Goal: Information Seeking & Learning: Learn about a topic

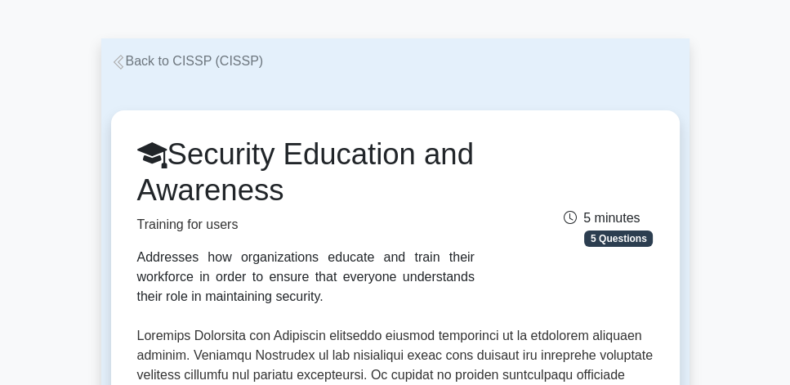
click at [205, 60] on link "Back to CISSP (CISSP)" at bounding box center [187, 61] width 153 height 14
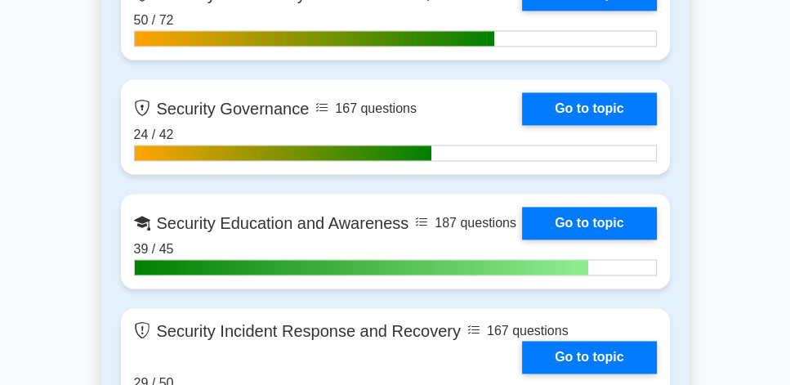
scroll to position [2288, 0]
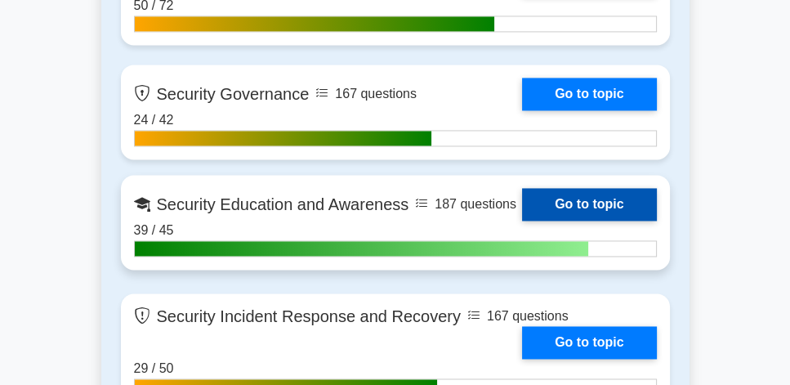
click at [559, 208] on link "Go to topic" at bounding box center [589, 204] width 134 height 33
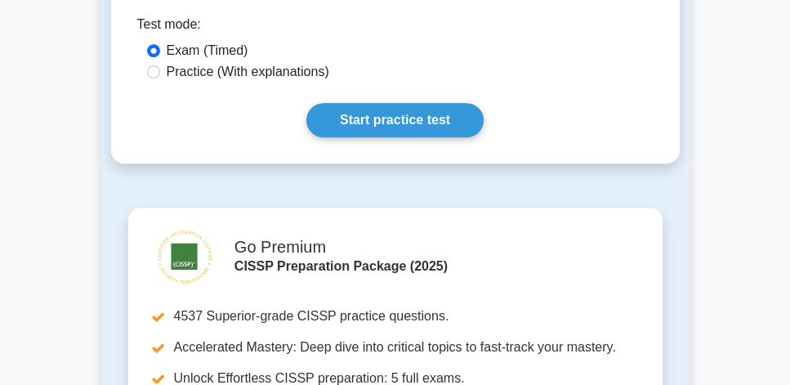
scroll to position [933, 0]
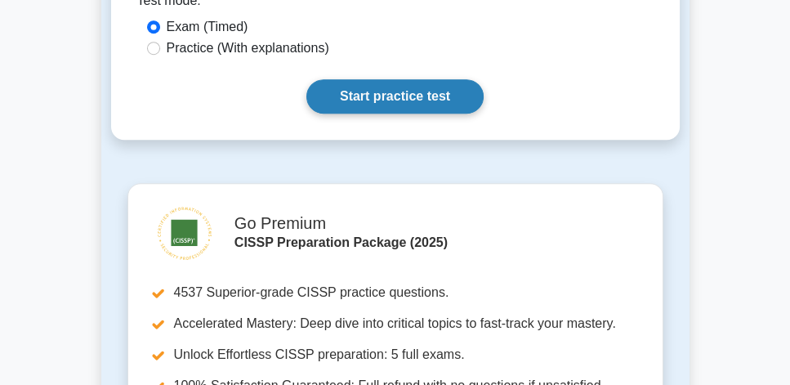
click at [405, 84] on link "Start practice test" at bounding box center [394, 96] width 177 height 34
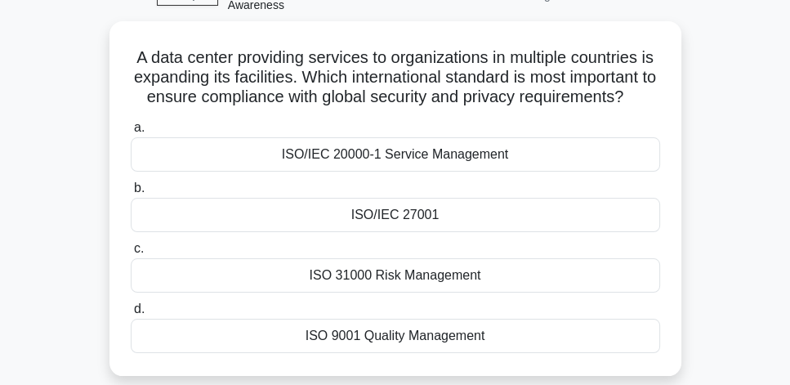
scroll to position [93, 0]
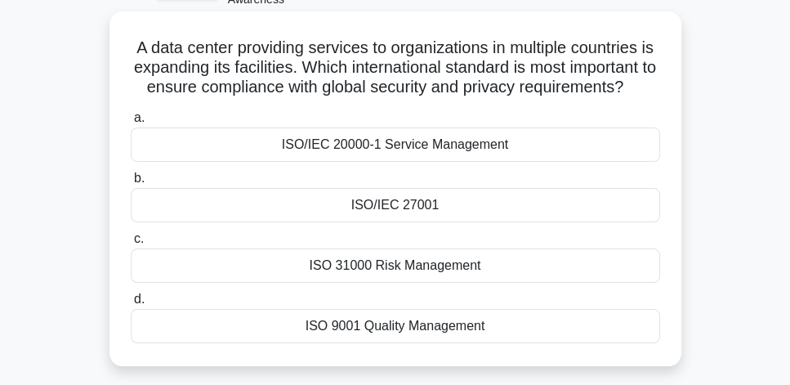
click at [488, 222] on div "ISO/IEC 27001" at bounding box center [396, 205] width 530 height 34
click at [131, 184] on input "b. ISO/IEC 27001" at bounding box center [131, 178] width 0 height 11
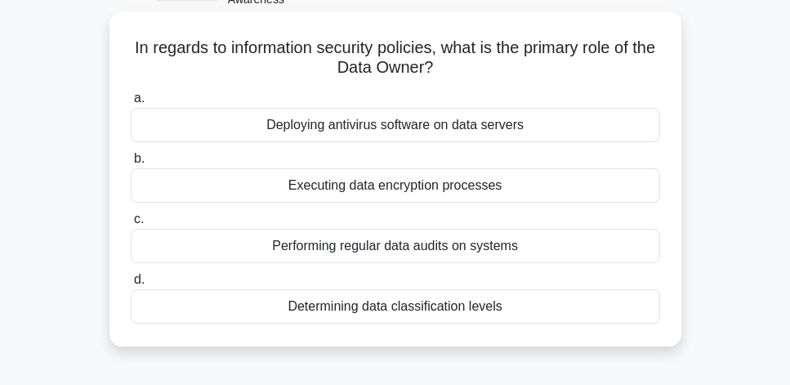
click at [502, 190] on div "Executing data encryption processes" at bounding box center [396, 185] width 530 height 34
click at [131, 164] on input "b. Executing data encryption processes" at bounding box center [131, 159] width 0 height 11
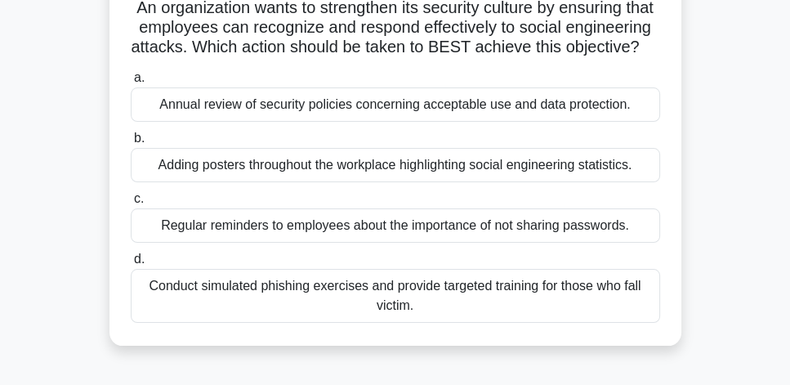
scroll to position [140, 0]
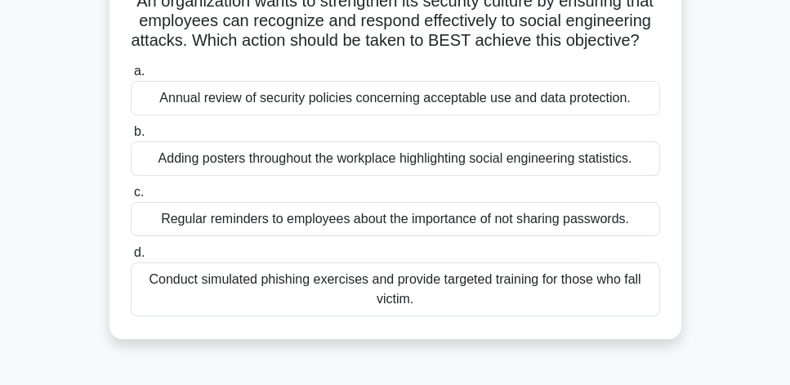
click at [549, 313] on div "Conduct simulated phishing exercises and provide targeted training for those wh…" at bounding box center [396, 289] width 530 height 54
click at [131, 258] on input "d. Conduct simulated phishing exercises and provide targeted training for those…" at bounding box center [131, 253] width 0 height 11
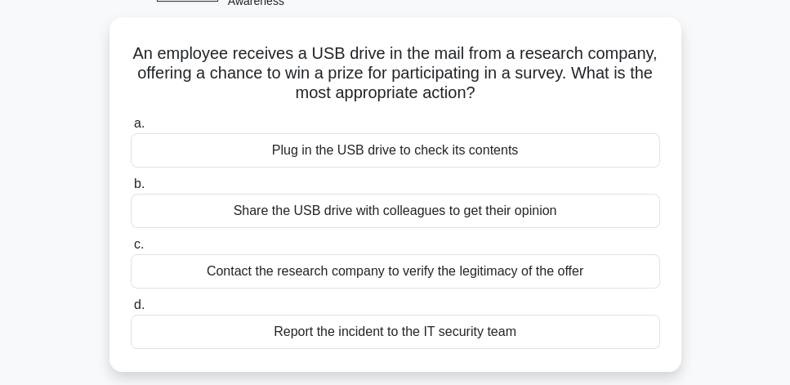
scroll to position [93, 0]
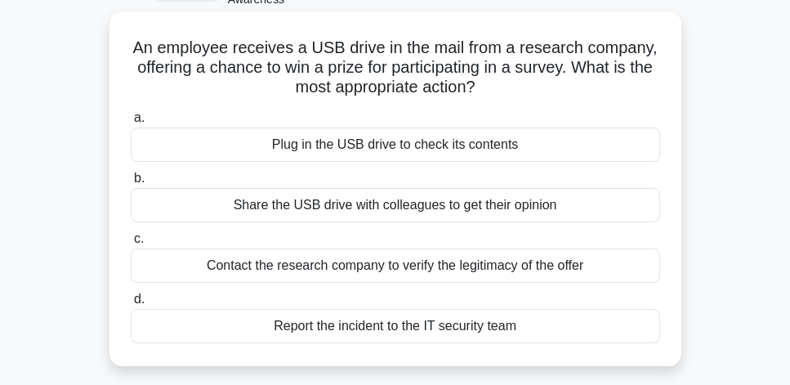
click at [570, 267] on div "Contact the research company to verify the legitimacy of the offer" at bounding box center [396, 265] width 530 height 34
click at [131, 244] on input "c. Contact the research company to verify the legitimacy of the offer" at bounding box center [131, 239] width 0 height 11
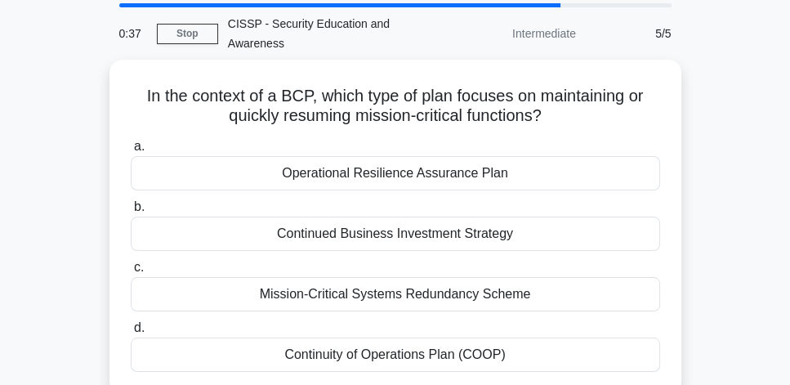
scroll to position [47, 0]
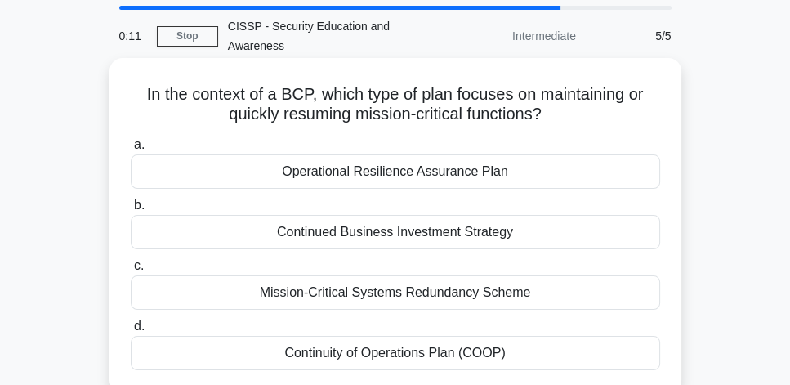
click at [472, 356] on div "Continuity of Operations Plan (COOP)" at bounding box center [396, 353] width 530 height 34
click at [131, 332] on input "d. Continuity of Operations Plan (COOP)" at bounding box center [131, 326] width 0 height 11
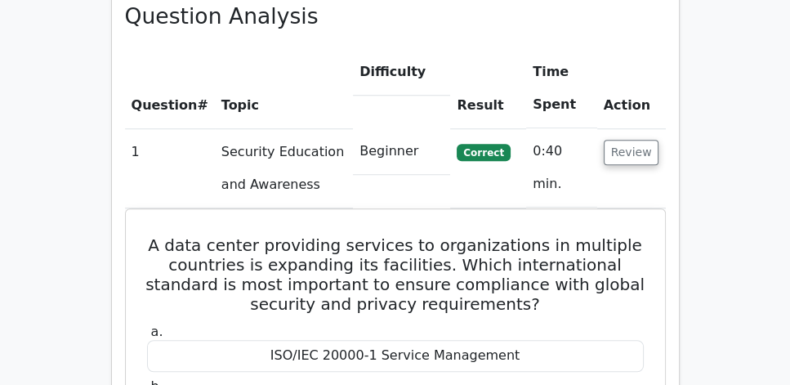
scroll to position [1214, 0]
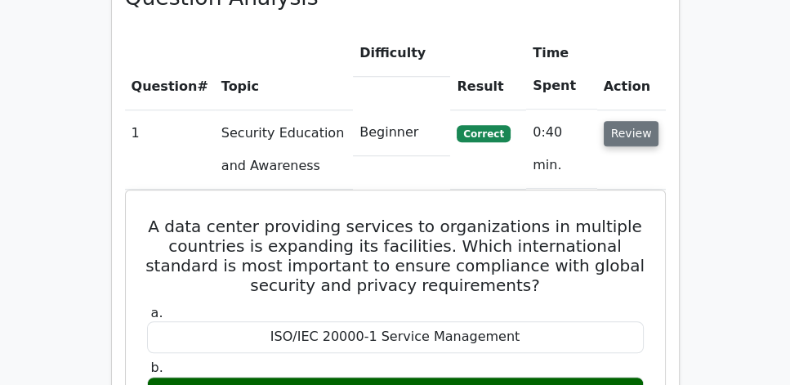
click at [638, 121] on button "Review" at bounding box center [632, 133] width 56 height 25
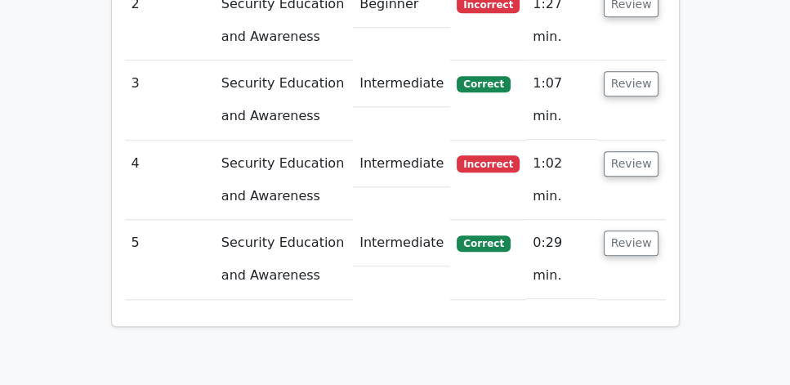
scroll to position [1447, 0]
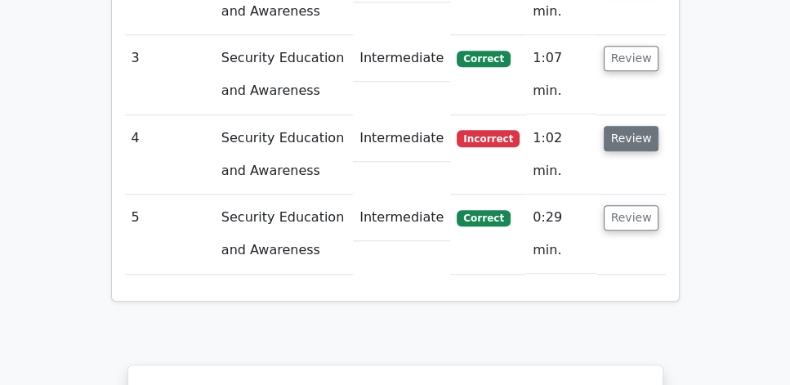
click at [634, 126] on button "Review" at bounding box center [632, 138] width 56 height 25
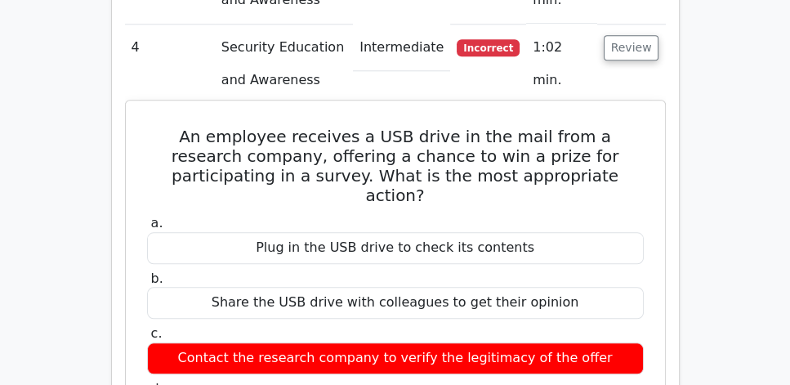
scroll to position [1541, 0]
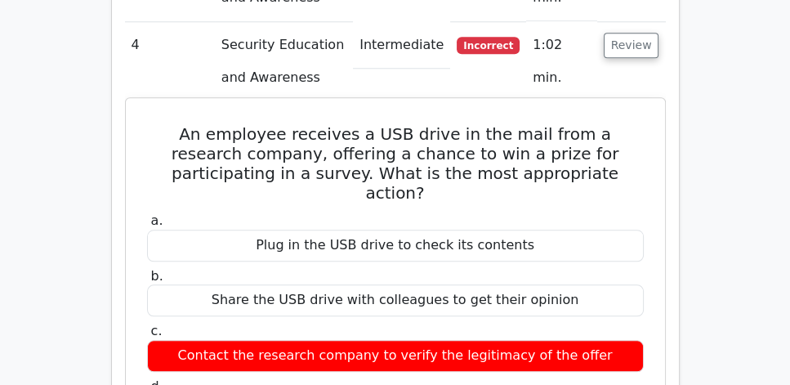
drag, startPoint x: 163, startPoint y: 92, endPoint x: 584, endPoint y: 356, distance: 497.1
copy div "An employee receives a USB drive in the mail from a research company, offering …"
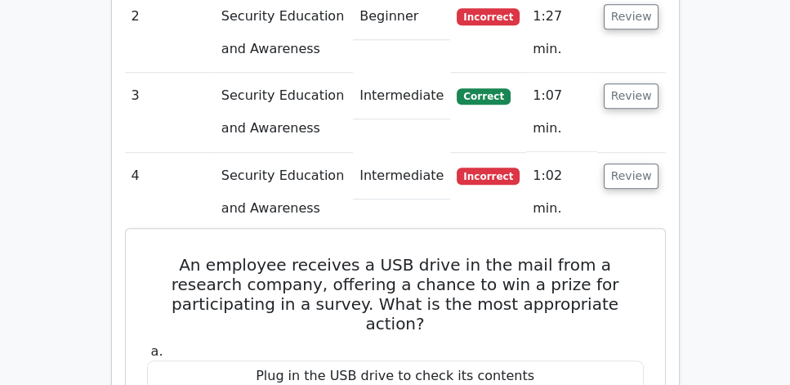
scroll to position [1401, 0]
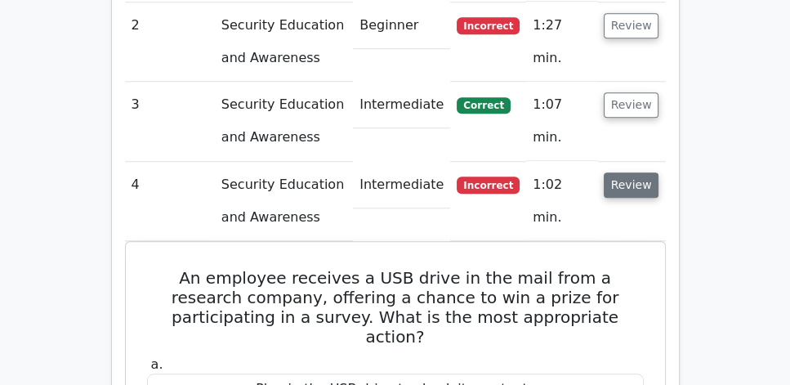
click at [632, 172] on button "Review" at bounding box center [632, 184] width 56 height 25
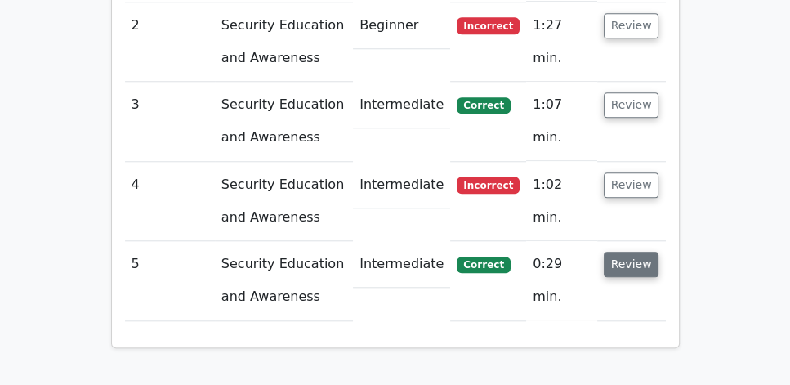
click at [628, 252] on button "Review" at bounding box center [632, 264] width 56 height 25
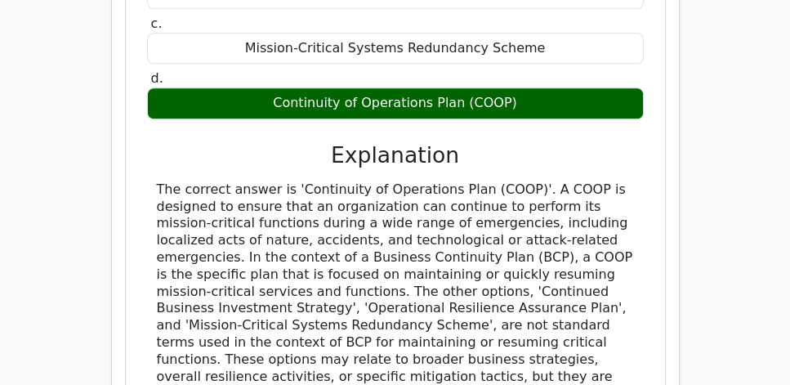
scroll to position [1914, 0]
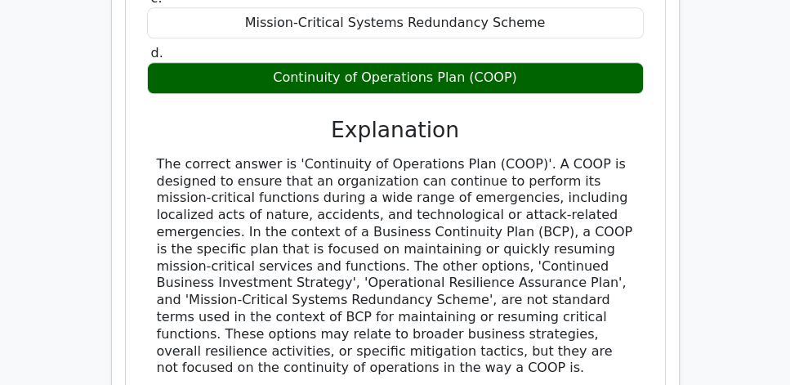
drag, startPoint x: 139, startPoint y: 110, endPoint x: 476, endPoint y: 327, distance: 401.0
click at [476, 327] on div "In the context of a BCP, which type of plan focuses on maintaining or quickly r…" at bounding box center [395, 124] width 526 height 626
copy div "The correct answer is 'Continuity of Operations Plan (COOP)'. A COOP is designe…"
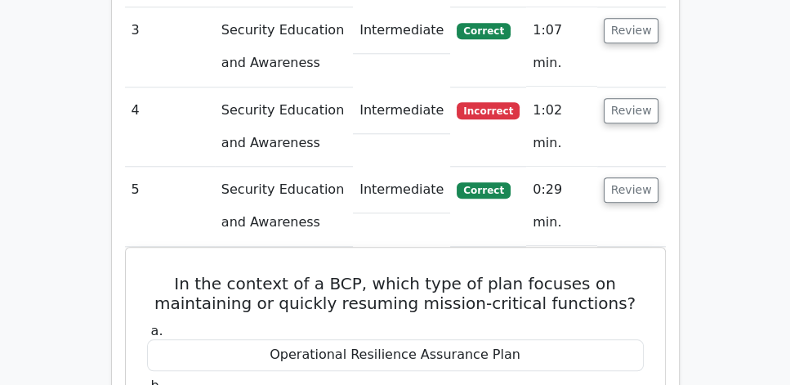
scroll to position [1447, 0]
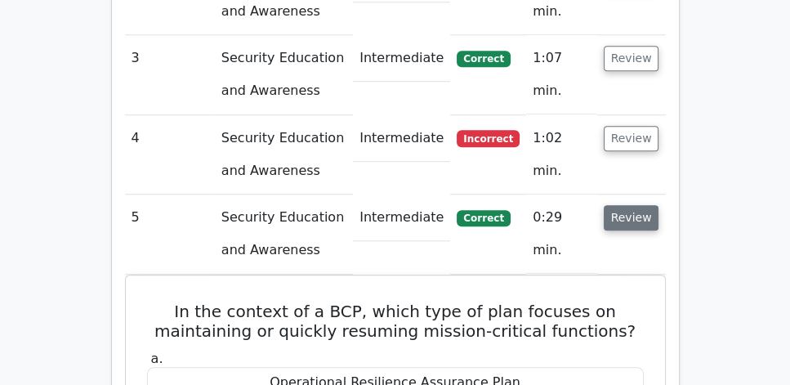
click at [639, 205] on button "Review" at bounding box center [632, 217] width 56 height 25
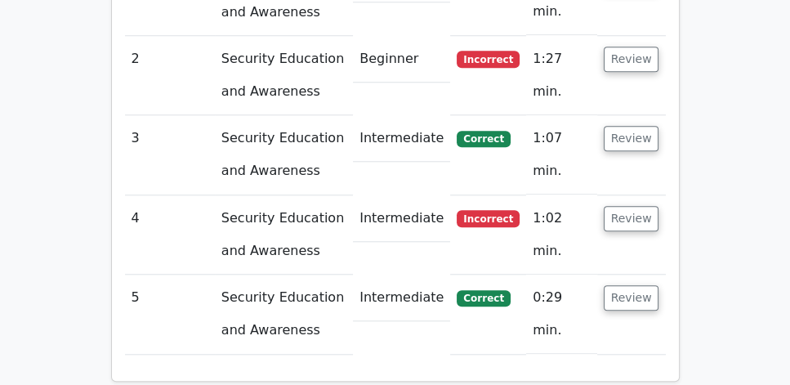
scroll to position [1354, 0]
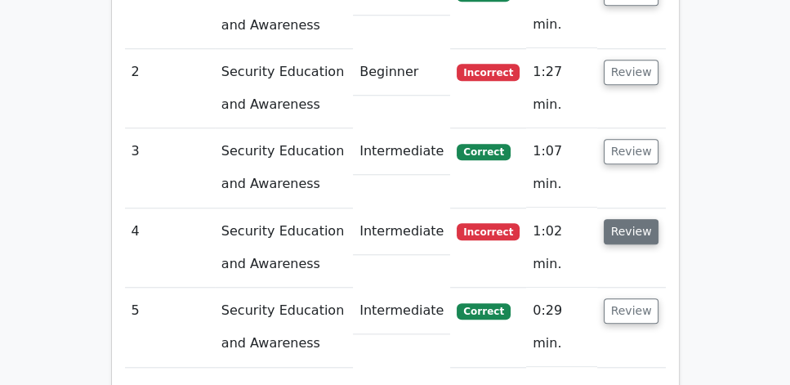
click at [623, 219] on button "Review" at bounding box center [632, 231] width 56 height 25
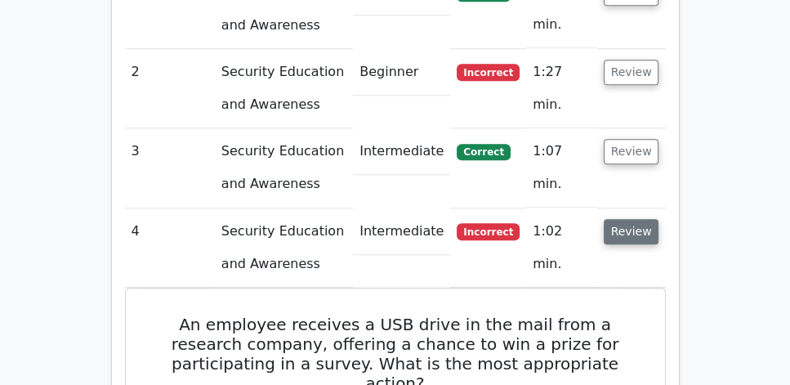
click at [623, 219] on button "Review" at bounding box center [632, 231] width 56 height 25
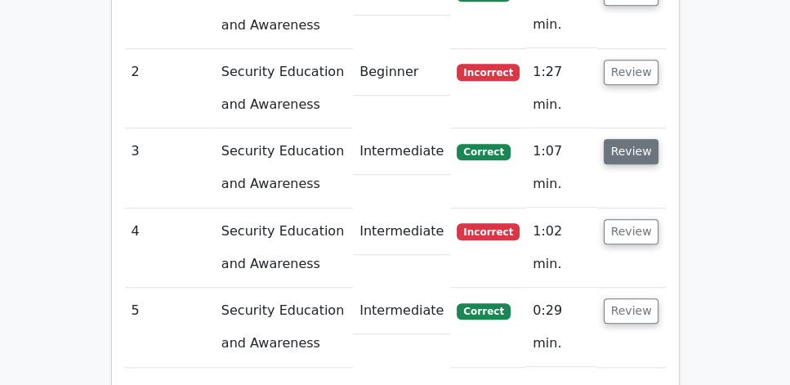
click at [622, 139] on button "Review" at bounding box center [632, 151] width 56 height 25
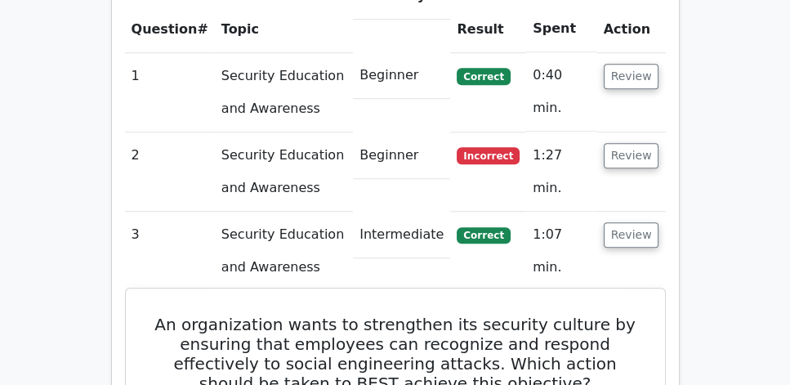
scroll to position [1260, 0]
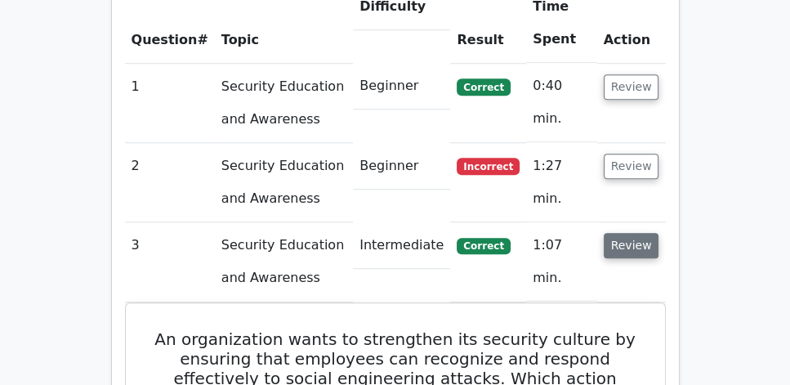
click at [626, 233] on button "Review" at bounding box center [632, 245] width 56 height 25
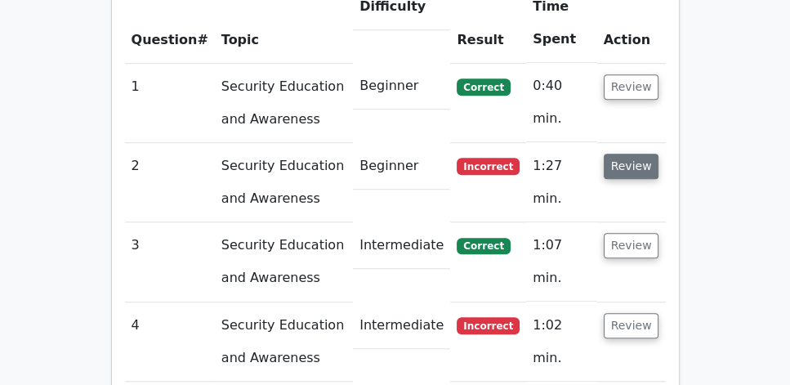
click at [636, 154] on button "Review" at bounding box center [632, 166] width 56 height 25
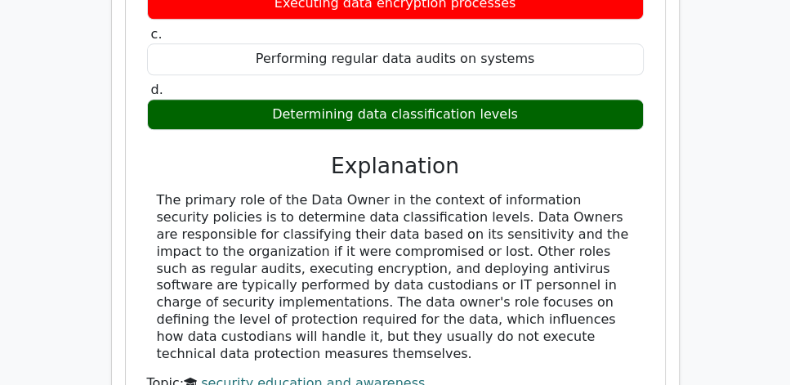
scroll to position [1681, 0]
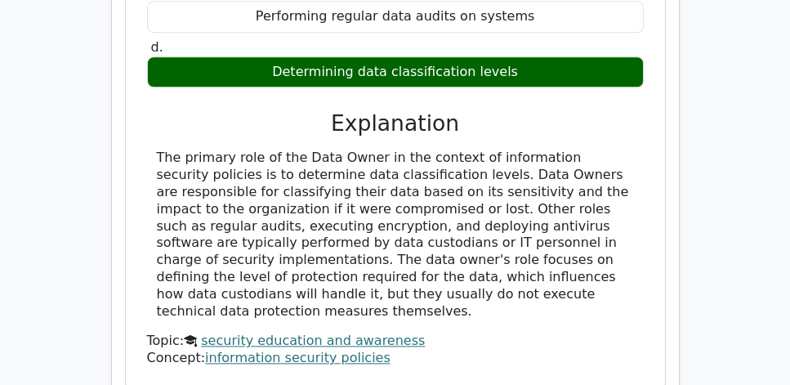
drag, startPoint x: 159, startPoint y: 118, endPoint x: 590, endPoint y: 261, distance: 453.8
click at [590, 261] on div "The primary role of the Data Owner in the context of information security polic…" at bounding box center [395, 235] width 477 height 170
copy div "The primary role of the Data Owner in the context of information security polic…"
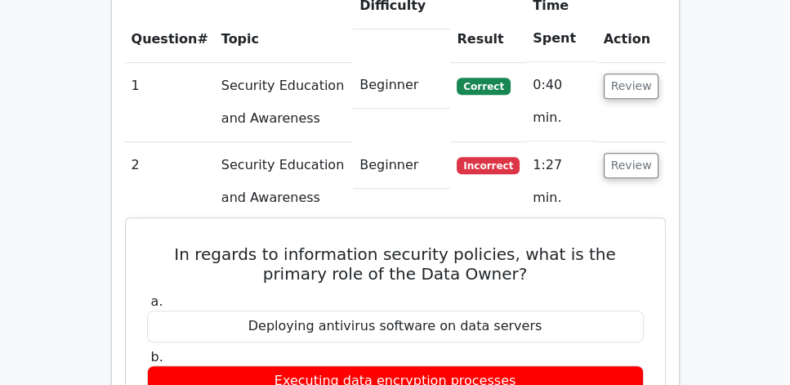
scroll to position [1260, 0]
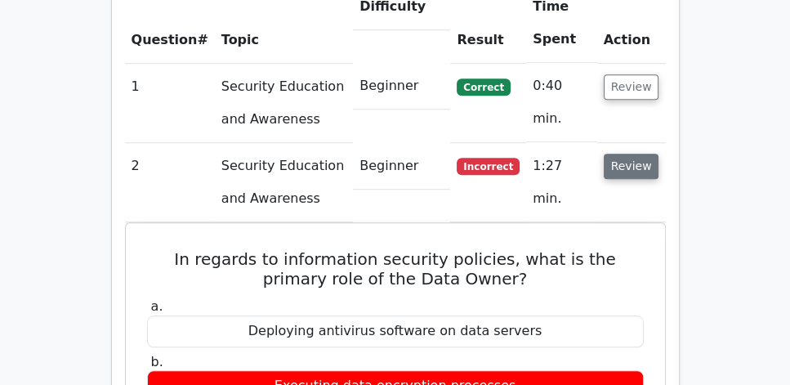
click at [609, 154] on button "Review" at bounding box center [632, 166] width 56 height 25
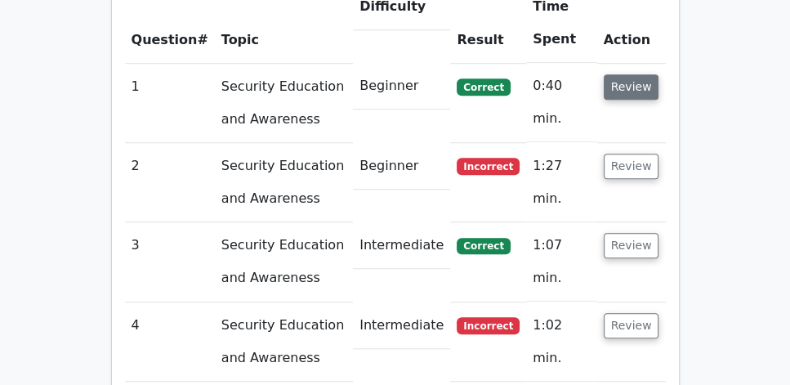
click at [627, 74] on button "Review" at bounding box center [632, 86] width 56 height 25
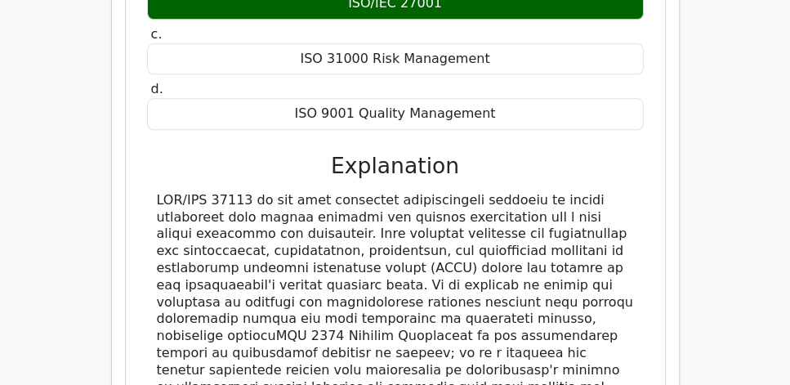
scroll to position [1635, 0]
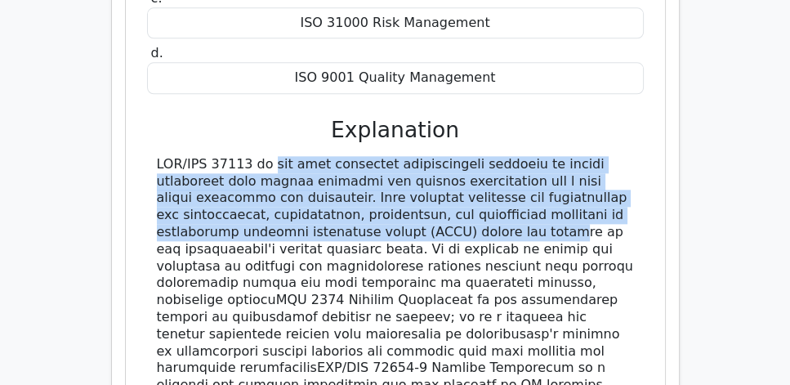
drag, startPoint x: 141, startPoint y: 115, endPoint x: 458, endPoint y: 185, distance: 325.4
click at [458, 185] on div "A data center providing services to organizations in multiple countries is expa…" at bounding box center [395, 173] width 526 height 802
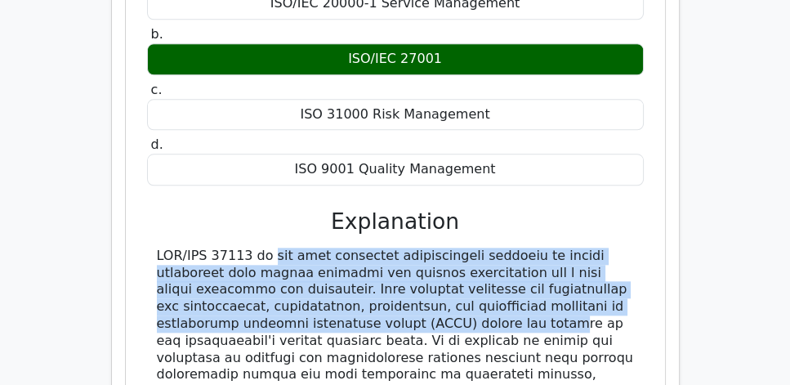
scroll to position [1541, 0]
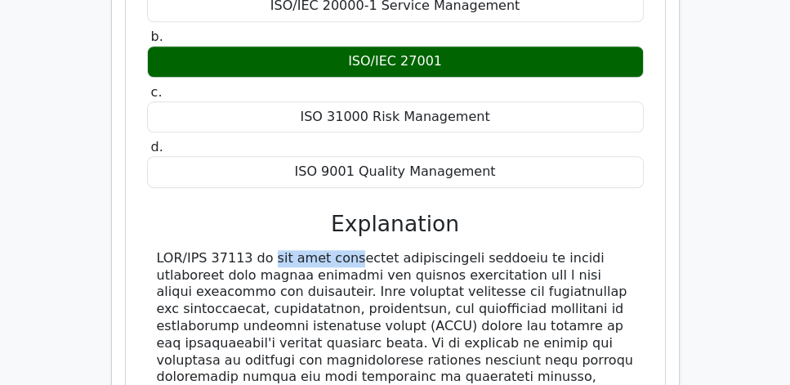
drag, startPoint x: 244, startPoint y: 212, endPoint x: 157, endPoint y: 217, distance: 87.5
copy div "ISO/IEC 27001"
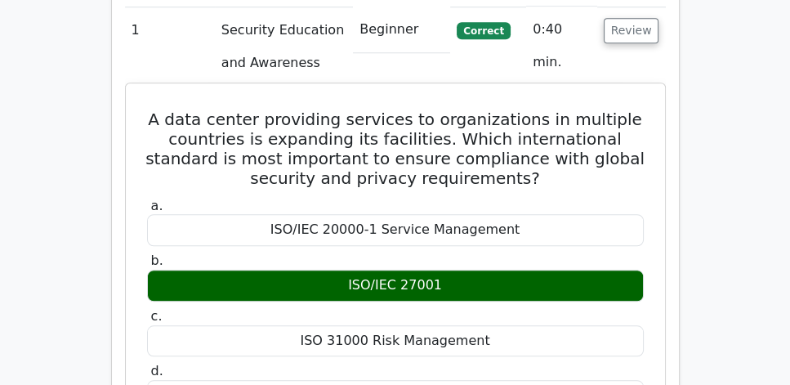
scroll to position [1260, 0]
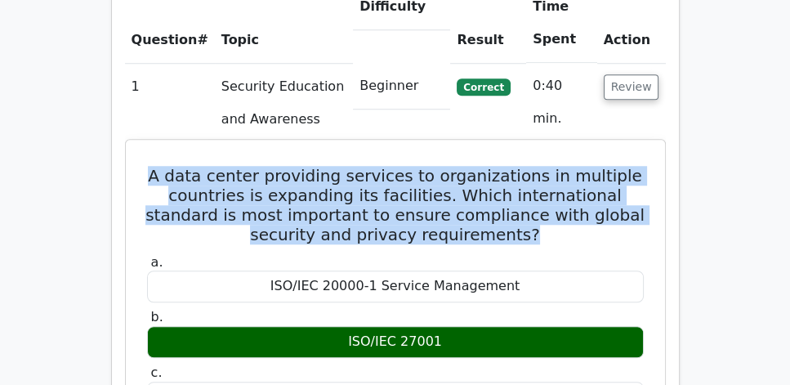
drag, startPoint x: 147, startPoint y: 132, endPoint x: 559, endPoint y: 195, distance: 416.7
click at [559, 195] on h5 "A data center providing services to organizations in multiple countries is expa…" at bounding box center [395, 205] width 500 height 78
copy h5 "A data center providing services to organizations in multiple countries is expa…"
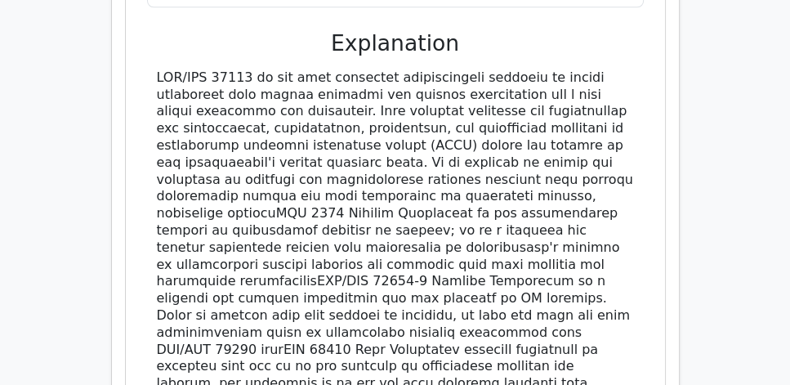
scroll to position [1728, 0]
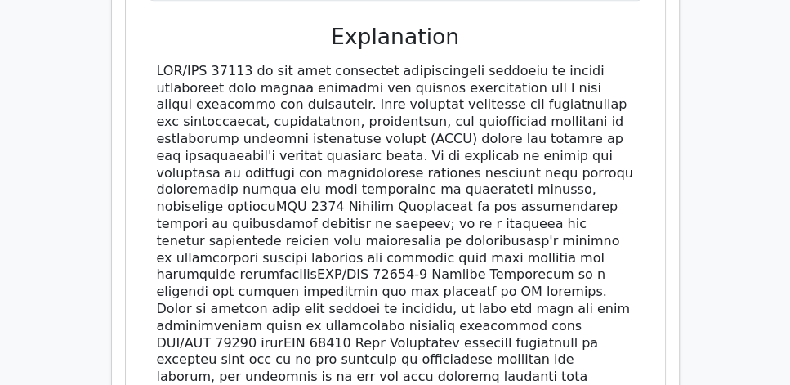
click at [350, 123] on div at bounding box center [395, 241] width 477 height 357
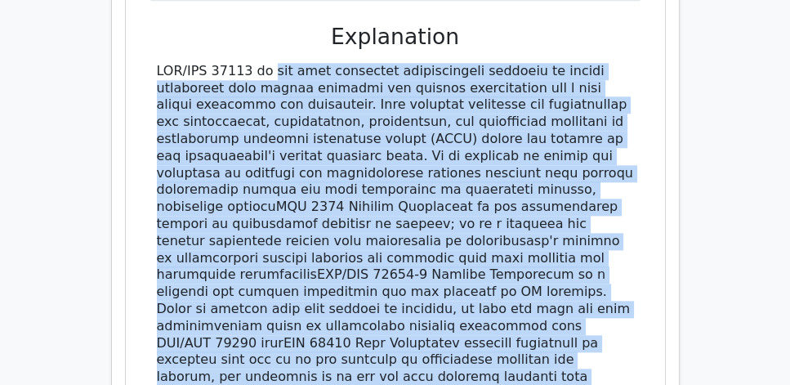
click at [350, 123] on div at bounding box center [395, 241] width 477 height 357
copy div "ISO/IEC 27001 is the most important international standard to ensure compliance…"
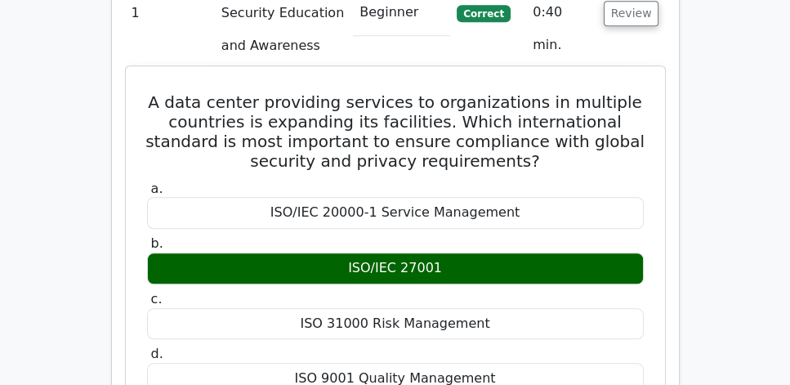
scroll to position [1308, 0]
